Goal: Information Seeking & Learning: Check status

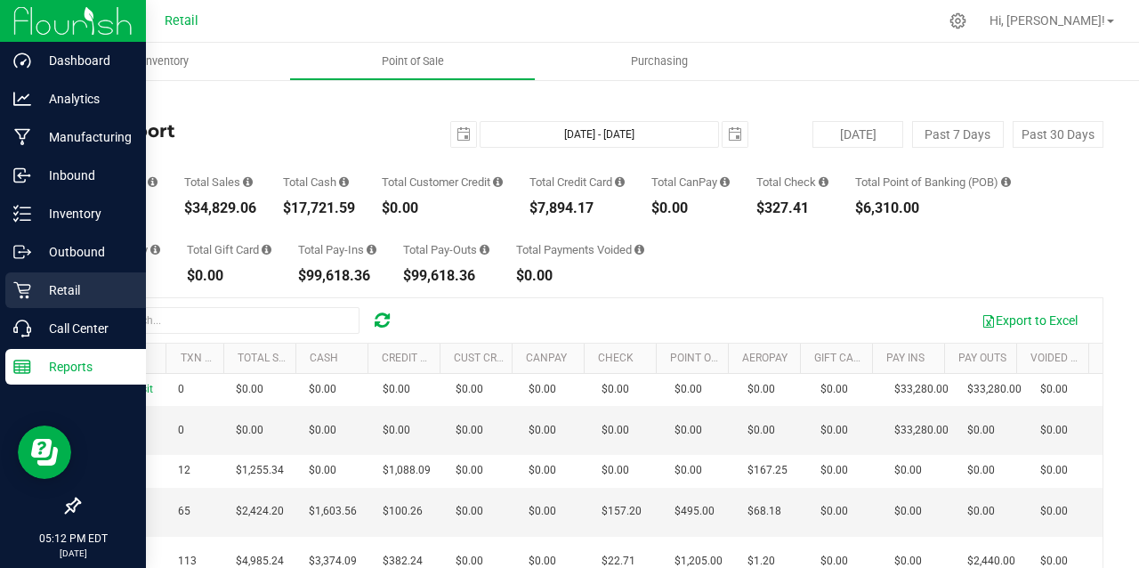
click at [30, 287] on icon at bounding box center [21, 290] width 17 height 17
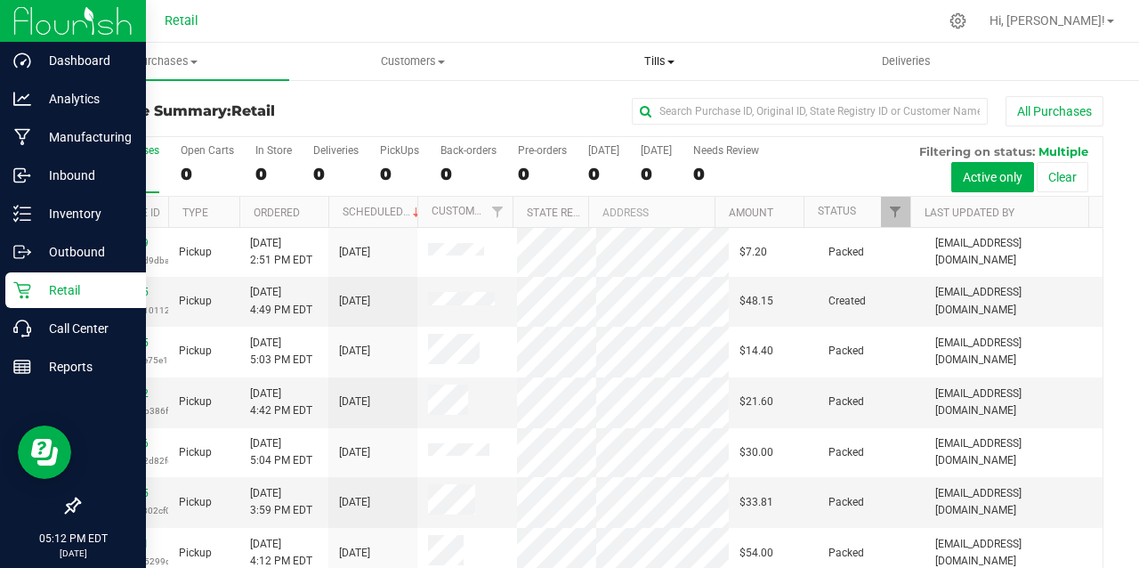
click at [671, 61] on span at bounding box center [671, 63] width 7 height 4
click at [616, 108] on span "Manage tills" at bounding box center [596, 107] width 120 height 15
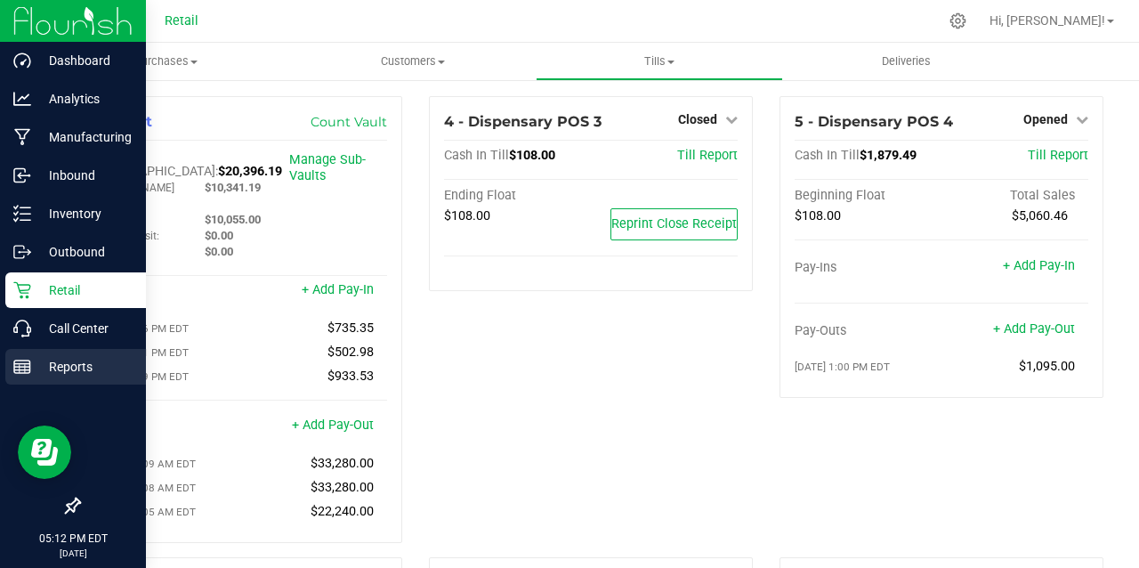
click at [69, 359] on p "Reports" at bounding box center [84, 366] width 107 height 21
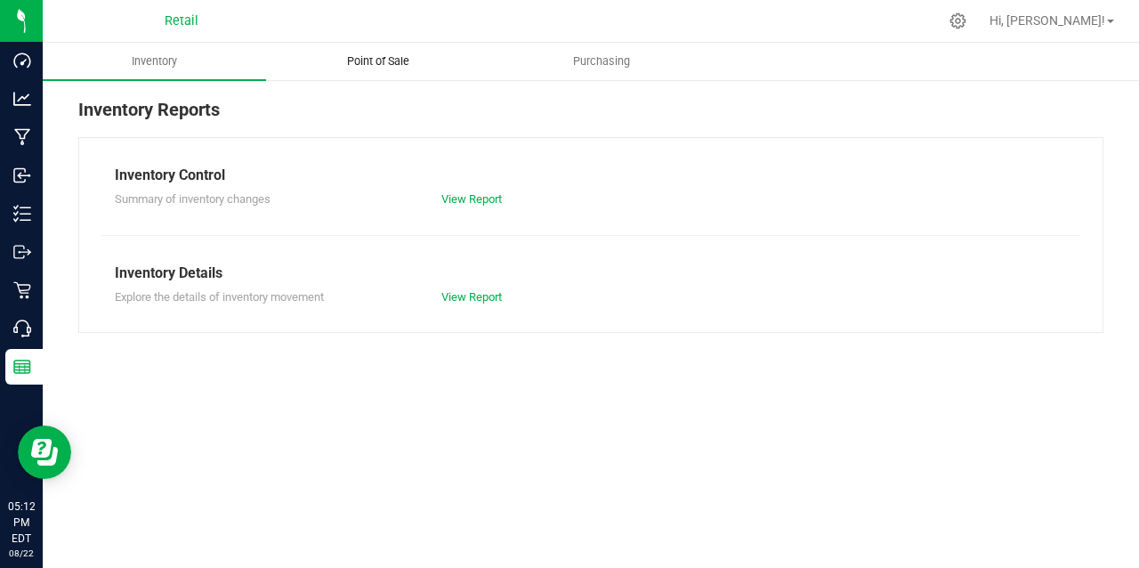
click at [383, 61] on span "Point of Sale" at bounding box center [378, 61] width 110 height 16
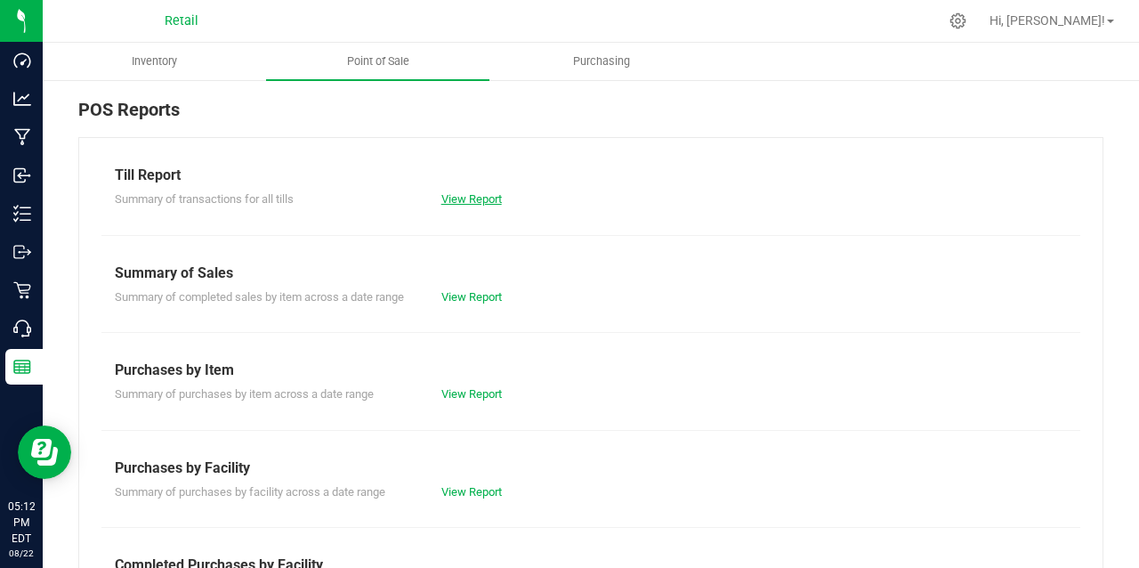
click at [461, 195] on link "View Report" at bounding box center [471, 198] width 61 height 13
